Goal: Find specific page/section: Find specific page/section

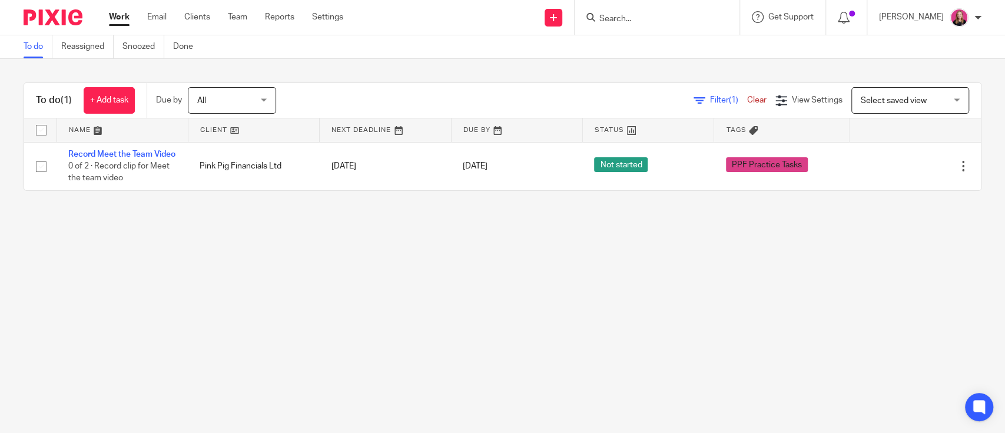
click at [655, 14] on input "Search" at bounding box center [651, 19] width 106 height 11
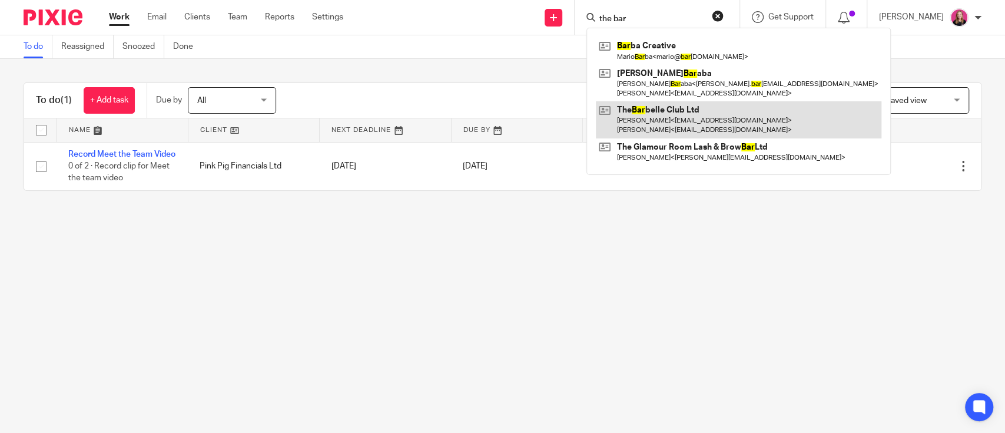
type input "the bar"
click at [658, 114] on link at bounding box center [739, 119] width 286 height 37
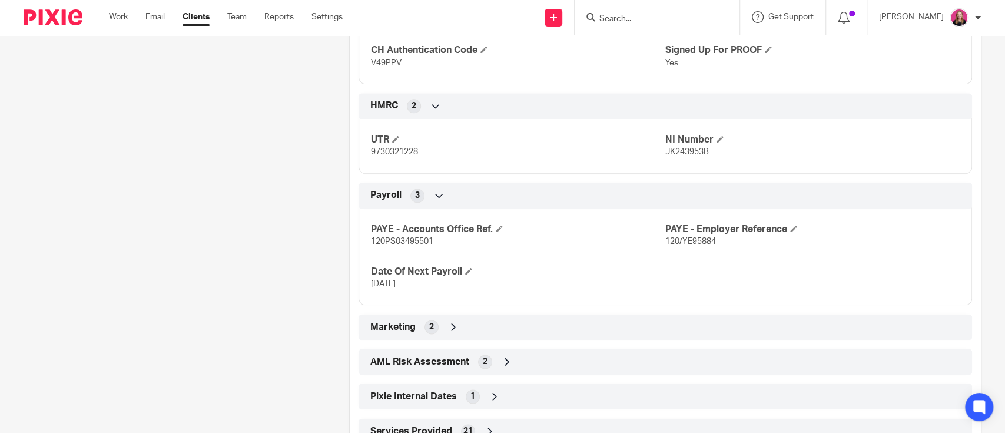
scroll to position [999, 0]
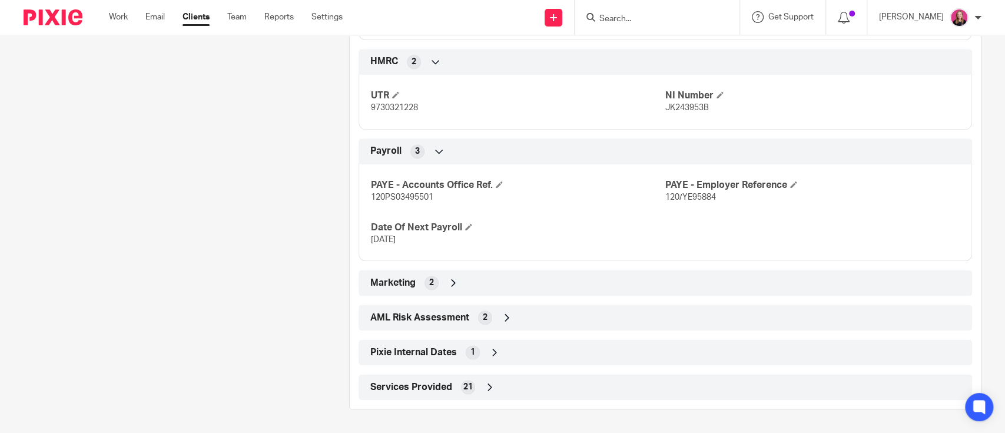
click at [534, 291] on div "Marketing 2" at bounding box center [665, 283] width 596 height 20
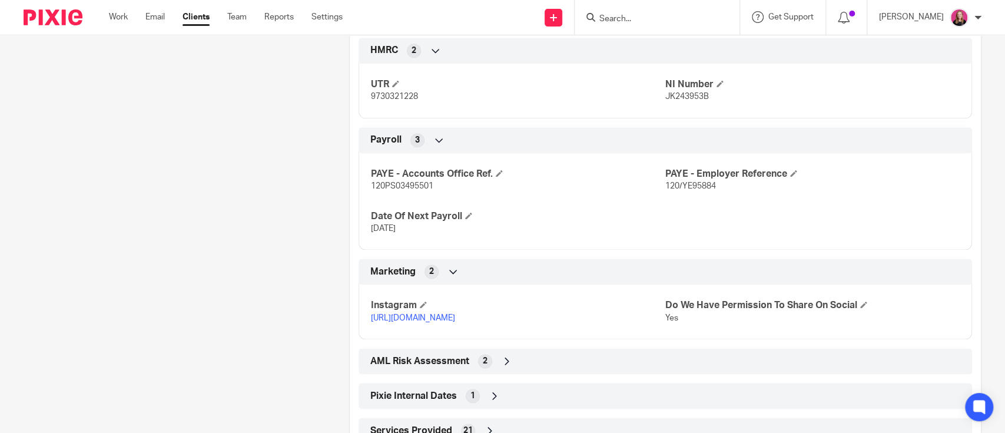
click at [534, 281] on div "Marketing 2" at bounding box center [665, 271] width 596 height 20
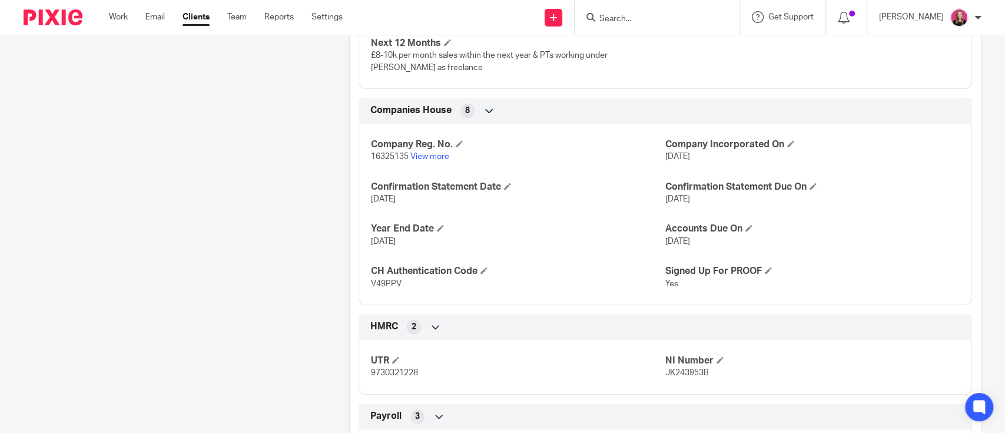
scroll to position [449, 0]
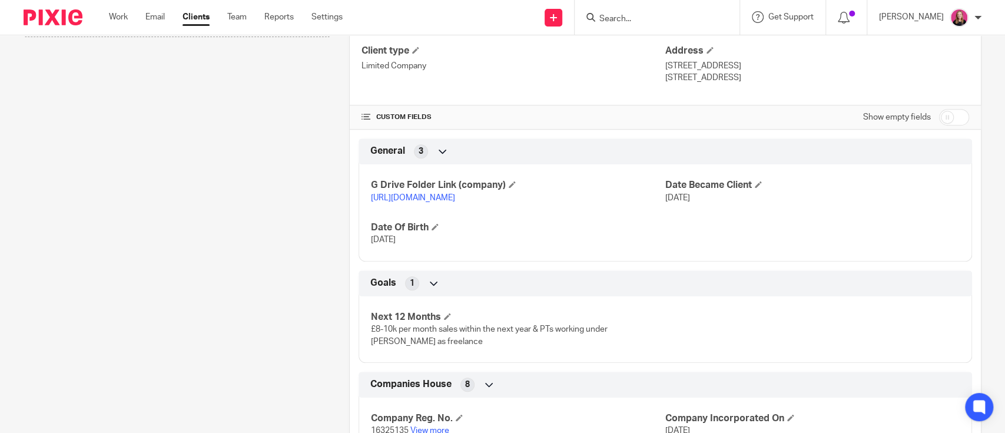
click at [455, 202] on link "[URL][DOMAIN_NAME]" at bounding box center [413, 198] width 84 height 8
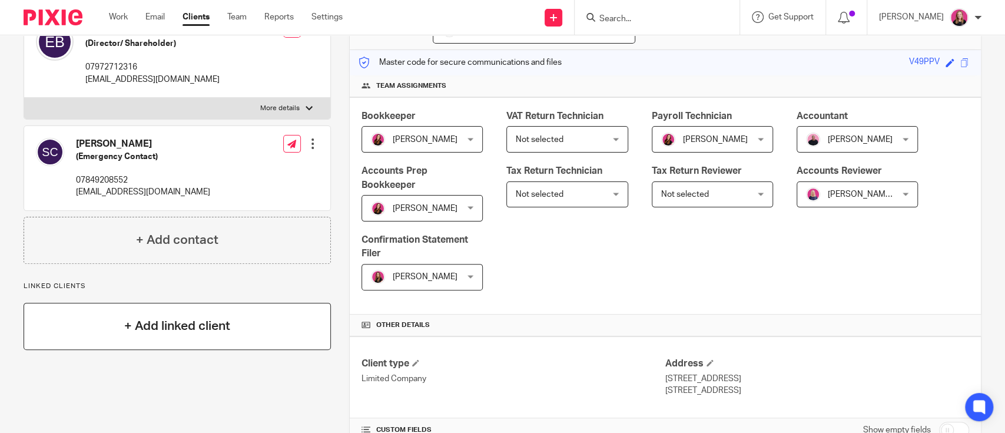
scroll to position [0, 0]
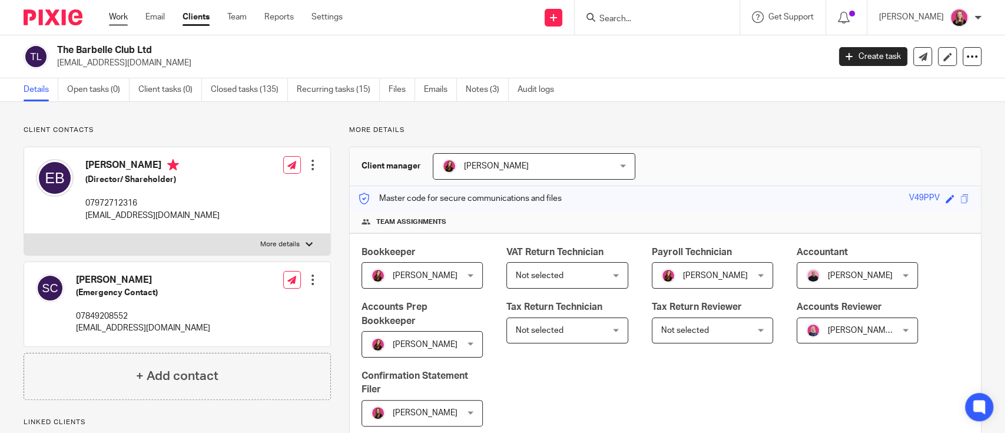
click at [112, 17] on link "Work" at bounding box center [118, 17] width 19 height 12
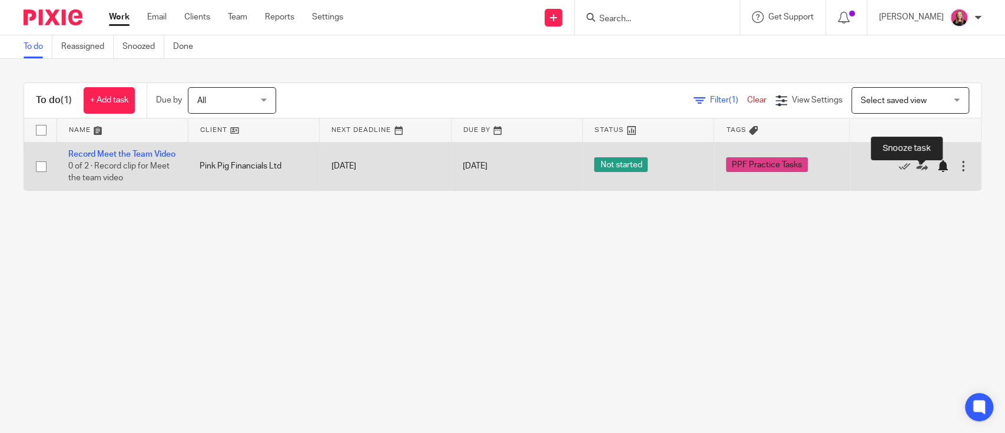
click at [937, 170] on div at bounding box center [943, 166] width 12 height 12
